Goal: Task Accomplishment & Management: Manage account settings

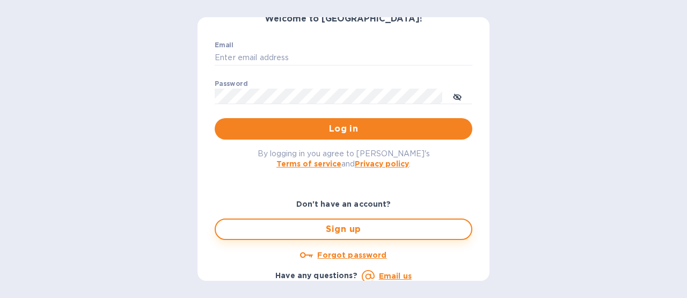
scroll to position [103, 0]
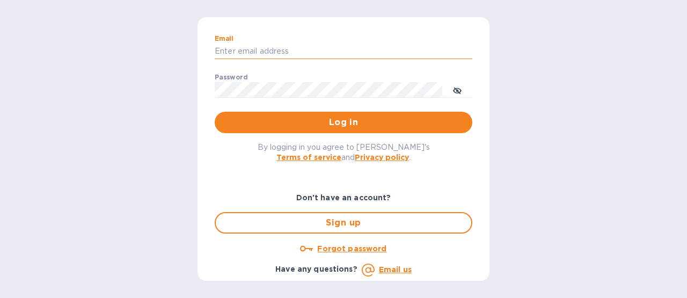
click at [299, 50] on input "Email" at bounding box center [344, 51] width 258 height 16
type input "[EMAIL_ADDRESS][DOMAIN_NAME]"
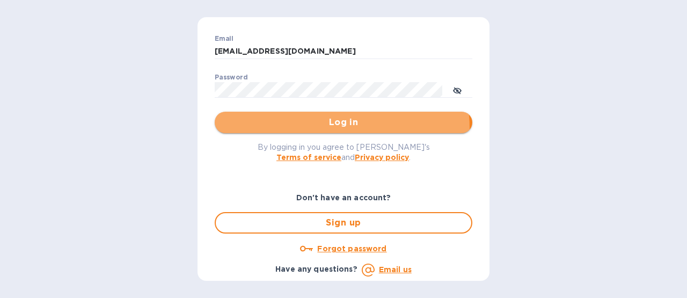
click at [322, 126] on span "Log in" at bounding box center [343, 122] width 240 height 13
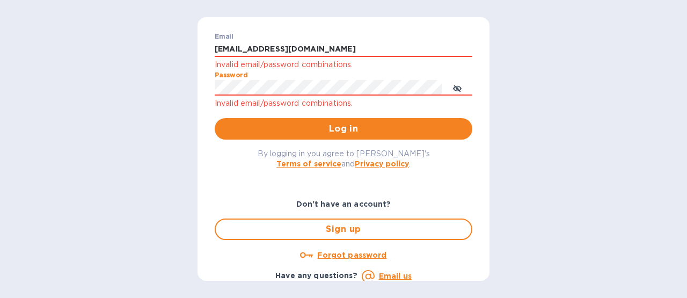
click at [179, 86] on div "Log in Welcome to Koverly! Email ACCOUNTING@ESSENTIALCARES.COM Invalid email/pa…" at bounding box center [343, 149] width 687 height 298
click at [215, 118] on button "Log in" at bounding box center [344, 128] width 258 height 21
click at [345, 254] on u "Forgot password" at bounding box center [351, 255] width 69 height 9
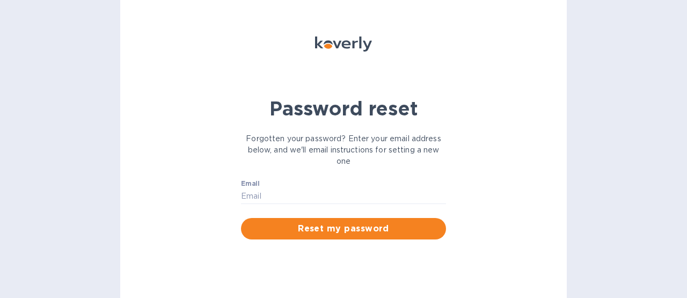
click at [329, 183] on div "Email ​" at bounding box center [343, 199] width 205 height 39
click at [329, 188] on input "Email" at bounding box center [343, 196] width 205 height 16
type input "[EMAIL_ADDRESS][DOMAIN_NAME]"
click at [315, 229] on span "Reset my password" at bounding box center [343, 228] width 188 height 13
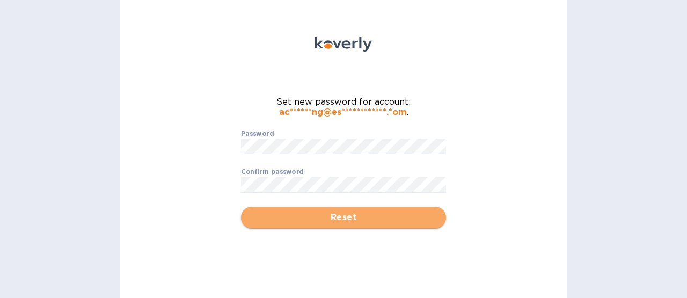
click at [354, 223] on span "Reset" at bounding box center [343, 217] width 188 height 13
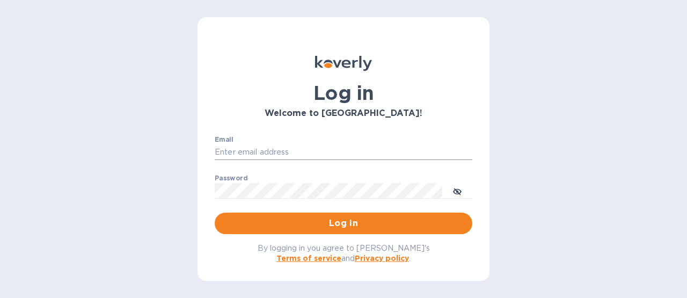
click at [331, 151] on input "Email" at bounding box center [344, 152] width 258 height 16
type input "[EMAIL_ADDRESS][DOMAIN_NAME]"
click at [215, 212] on button "Log in" at bounding box center [344, 222] width 258 height 21
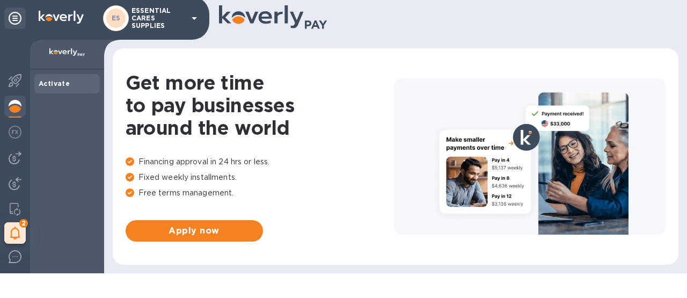
scroll to position [47, 0]
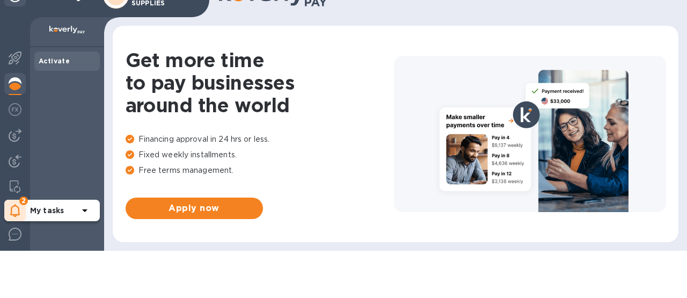
click at [14, 213] on icon at bounding box center [15, 210] width 10 height 13
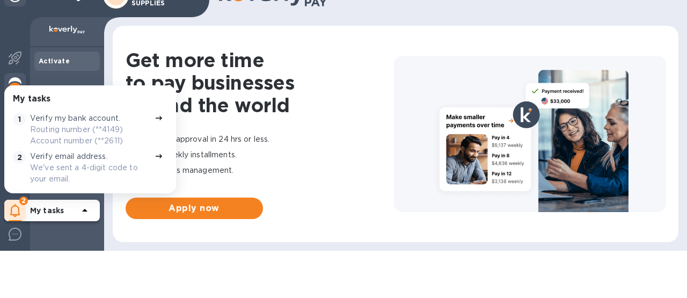
click at [163, 270] on body "Please enable the ability to make and receive payments. Activate Koverly accoun…" at bounding box center [343, 149] width 687 height 298
click at [442, 30] on div "Get more time to pay businesses around the world Financing approval in 24 hrs o…" at bounding box center [395, 134] width 565 height 216
click at [52, 209] on b "My tasks" at bounding box center [47, 210] width 34 height 9
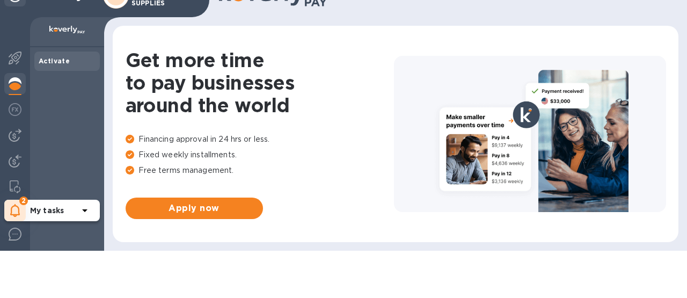
click at [86, 210] on icon at bounding box center [84, 210] width 13 height 13
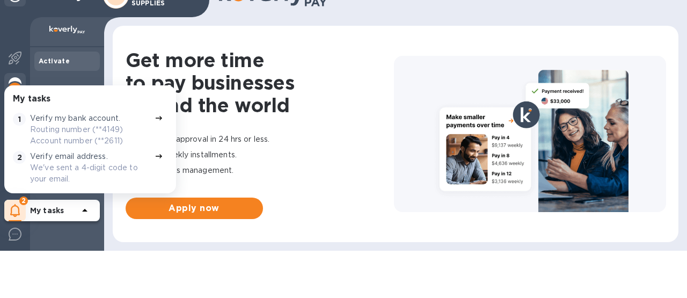
click at [50, 217] on div "My tasks" at bounding box center [60, 210] width 61 height 17
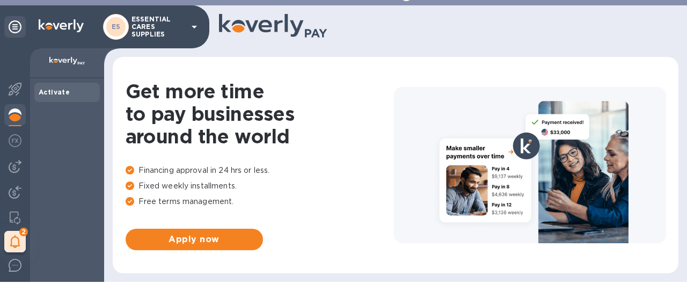
scroll to position [0, 0]
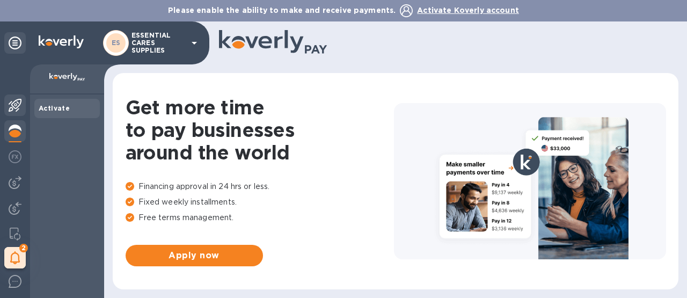
click at [16, 106] on img at bounding box center [15, 105] width 13 height 13
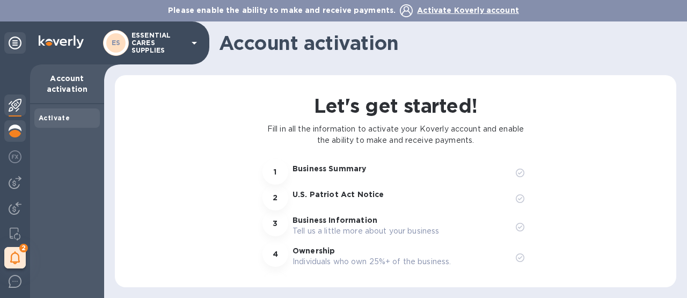
click at [13, 133] on img at bounding box center [15, 130] width 13 height 13
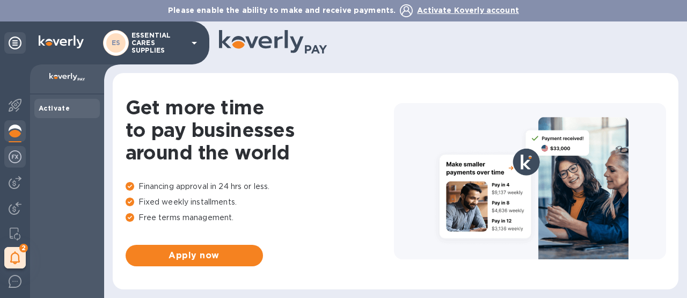
click at [10, 158] on img at bounding box center [15, 156] width 13 height 13
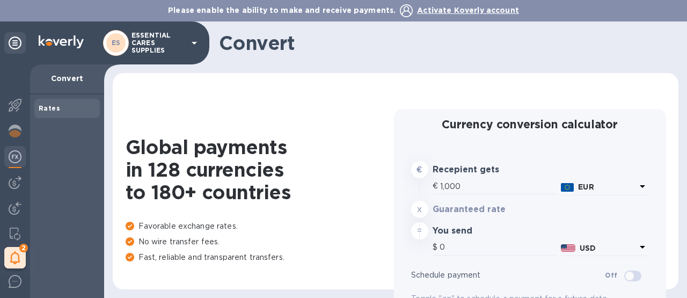
type input "1,178.18"
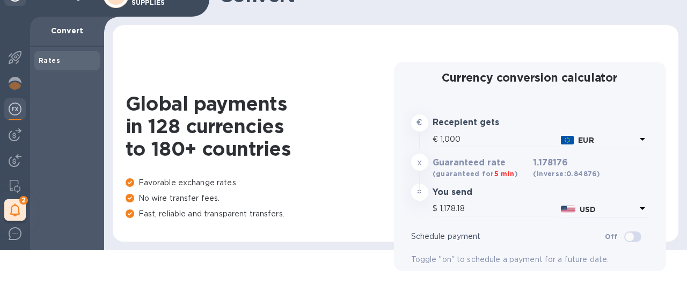
scroll to position [48, 0]
click at [15, 136] on img at bounding box center [15, 134] width 13 height 13
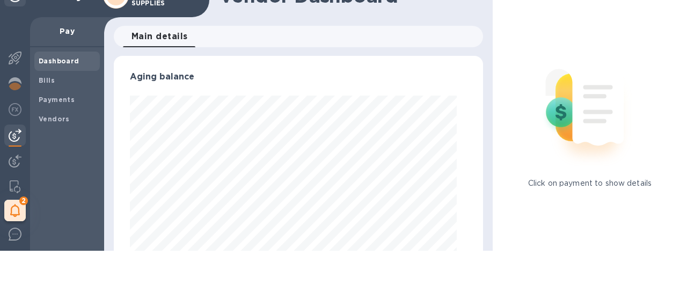
scroll to position [232, 359]
click at [11, 187] on img at bounding box center [15, 186] width 11 height 13
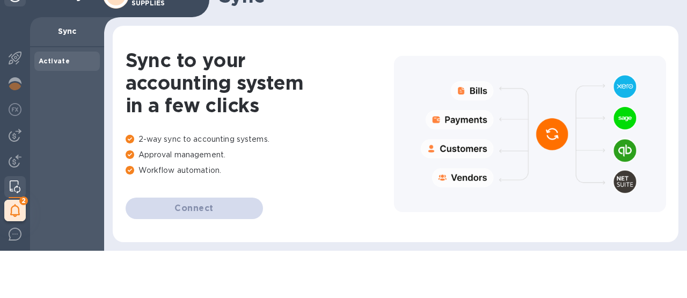
click at [71, 33] on p "Sync" at bounding box center [67, 31] width 57 height 11
click at [11, 238] on img at bounding box center [15, 233] width 13 height 13
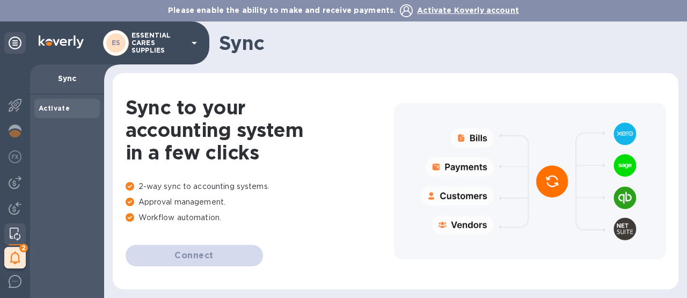
click at [467, 136] on div at bounding box center [530, 181] width 272 height 156
click at [471, 139] on div at bounding box center [530, 181] width 272 height 156
click at [195, 41] on icon at bounding box center [194, 42] width 13 height 13
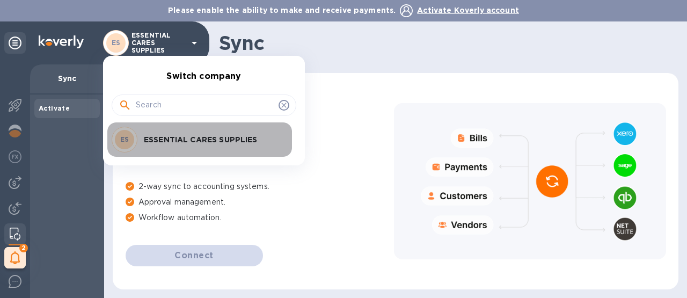
click at [161, 135] on p "ESSENTIAL CARES SUPPLIES" at bounding box center [211, 139] width 135 height 11
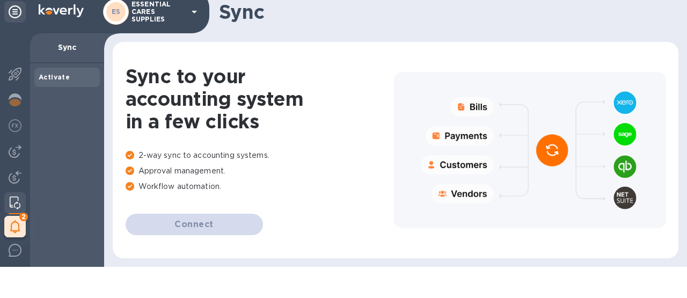
scroll to position [47, 0]
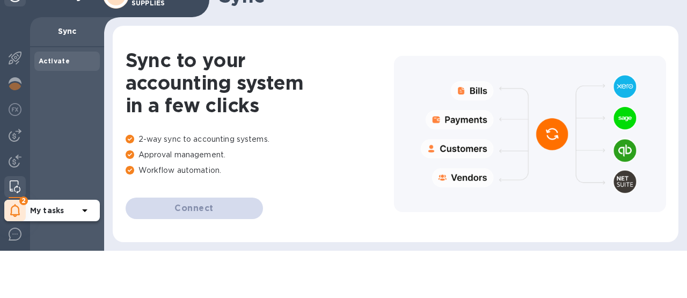
click at [19, 212] on icon at bounding box center [15, 210] width 10 height 13
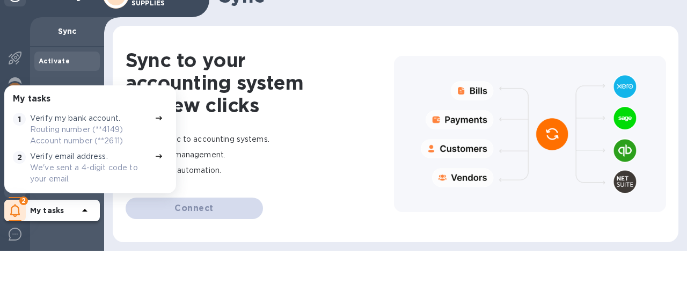
click at [108, 120] on p "Verify my bank account." at bounding box center [75, 118] width 90 height 11
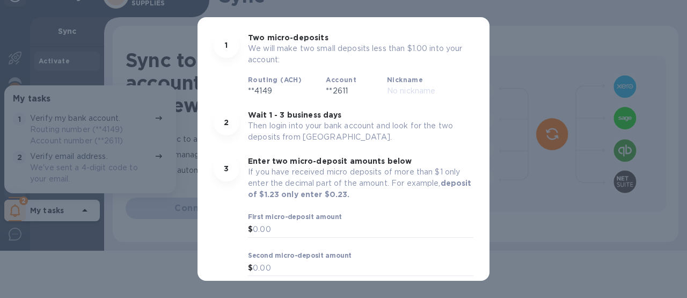
scroll to position [0, 0]
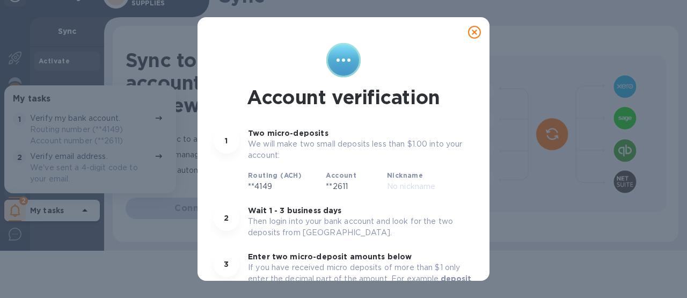
click at [469, 32] on icon at bounding box center [474, 32] width 13 height 13
